Goal: Navigation & Orientation: Go to known website

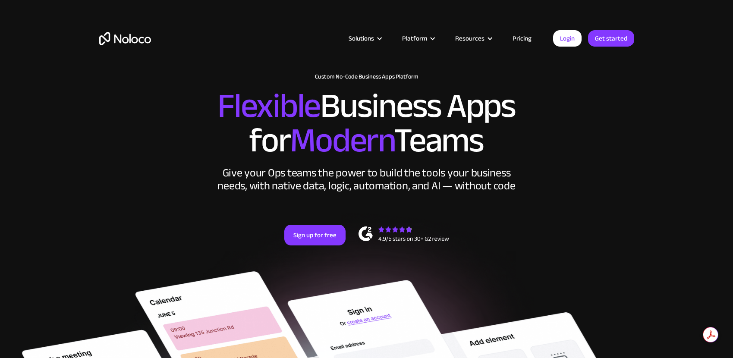
click at [525, 39] on link "Pricing" at bounding box center [522, 38] width 41 height 11
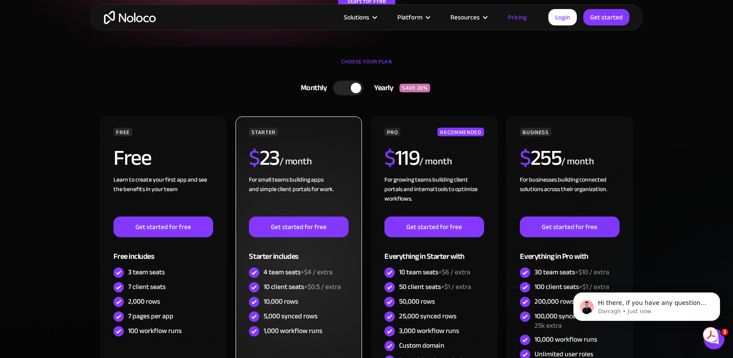
scroll to position [170, 0]
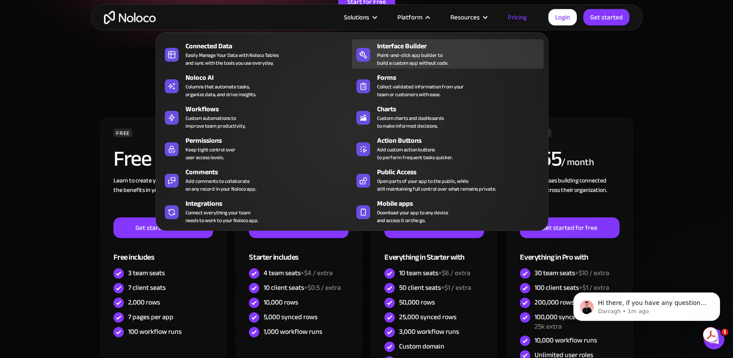
click at [427, 51] on div "Point-and-click app builder to build a custom app without code." at bounding box center [412, 59] width 71 height 16
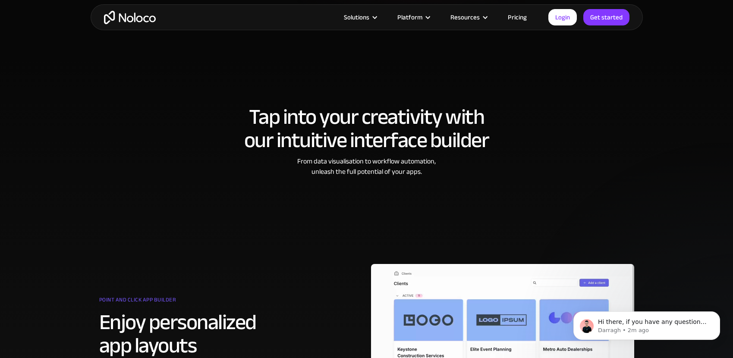
scroll to position [253, 0]
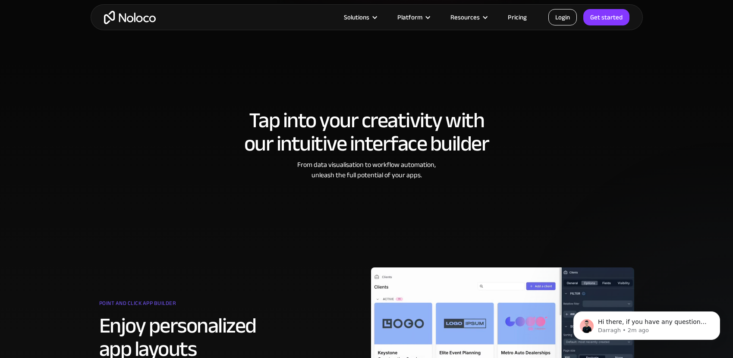
click at [562, 18] on link "Login" at bounding box center [563, 17] width 28 height 16
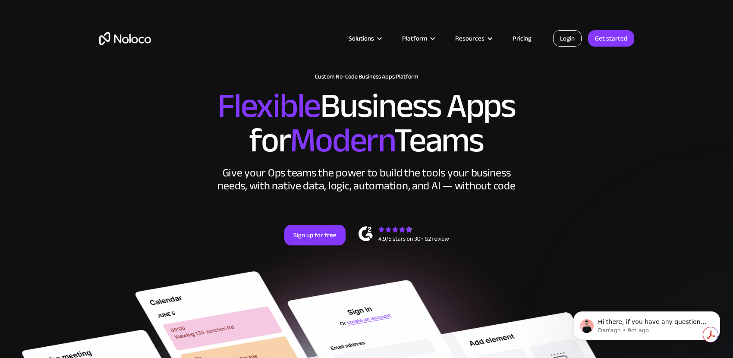
click at [570, 38] on link "Login" at bounding box center [567, 38] width 28 height 16
click at [564, 43] on link "Login" at bounding box center [567, 38] width 28 height 16
